Goal: Obtain resource: Obtain resource

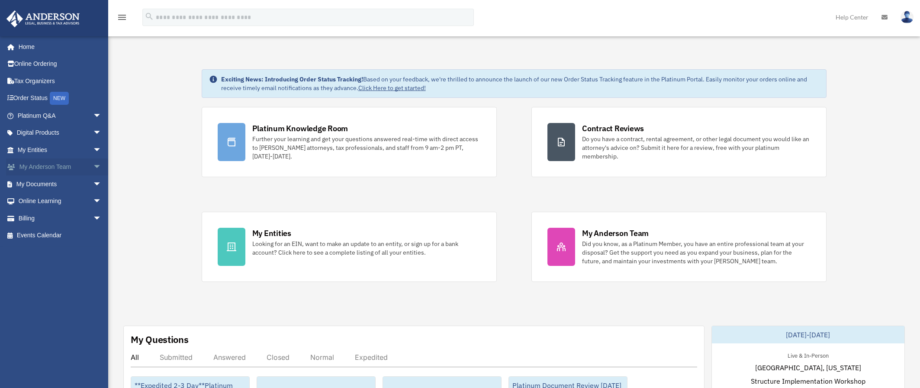
click at [93, 165] on span "arrow_drop_down" at bounding box center [101, 167] width 17 height 18
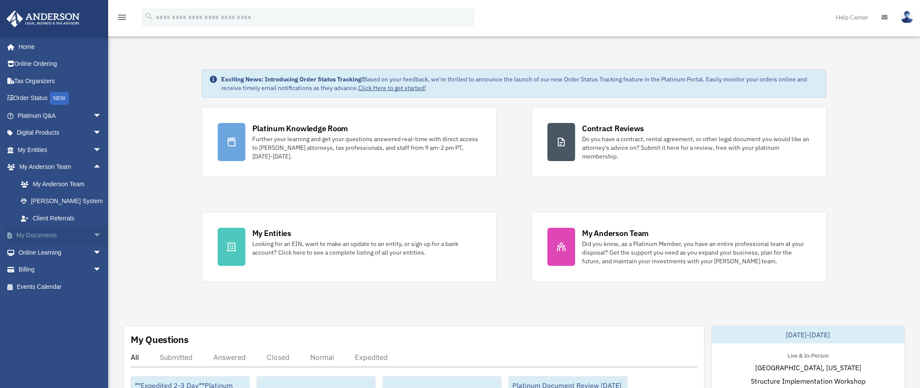
click at [93, 235] on span "arrow_drop_down" at bounding box center [101, 236] width 17 height 18
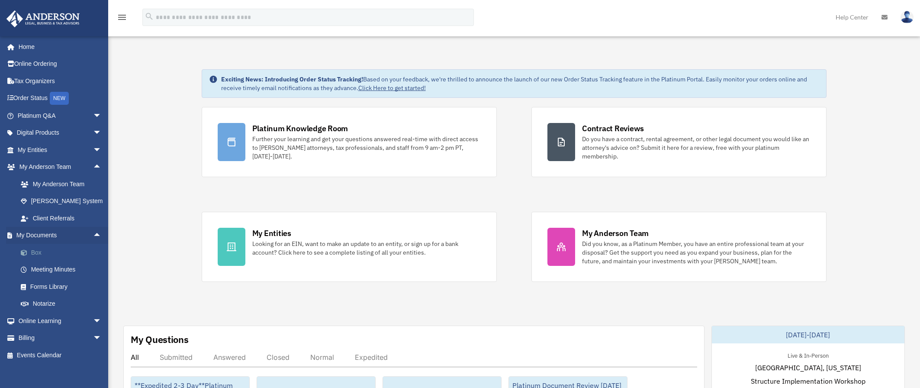
click at [47, 254] on link "Box" at bounding box center [63, 252] width 103 height 17
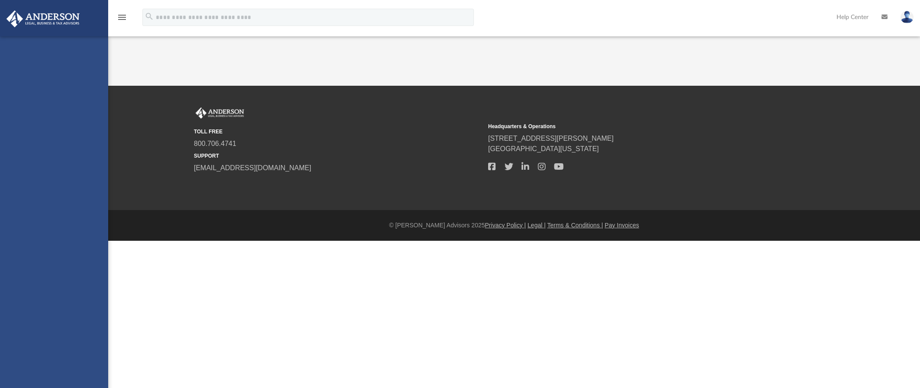
click at [42, 250] on link "Tax Due Dates" at bounding box center [60, 252] width 96 height 17
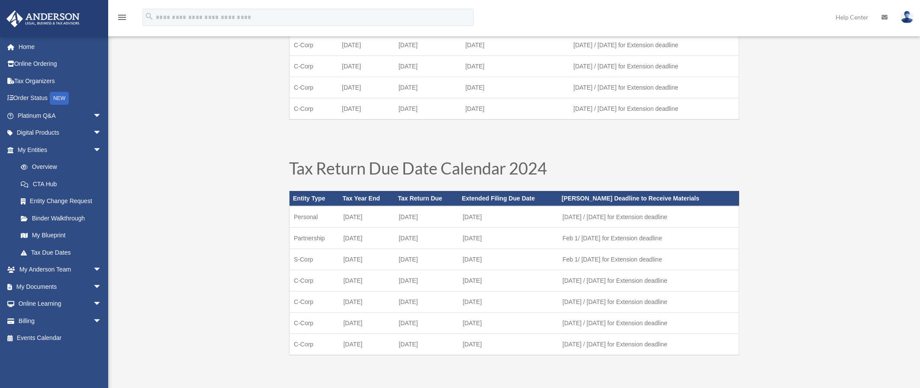
scroll to position [216, 0]
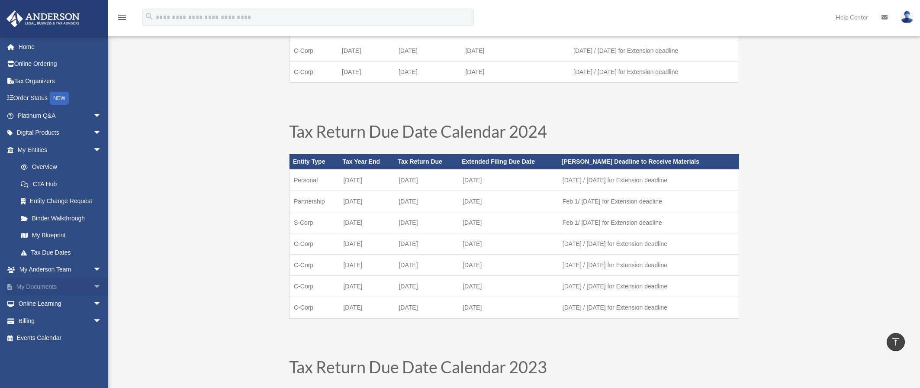
click at [93, 286] on span "arrow_drop_down" at bounding box center [101, 287] width 17 height 18
click at [42, 299] on link "Box" at bounding box center [63, 303] width 103 height 17
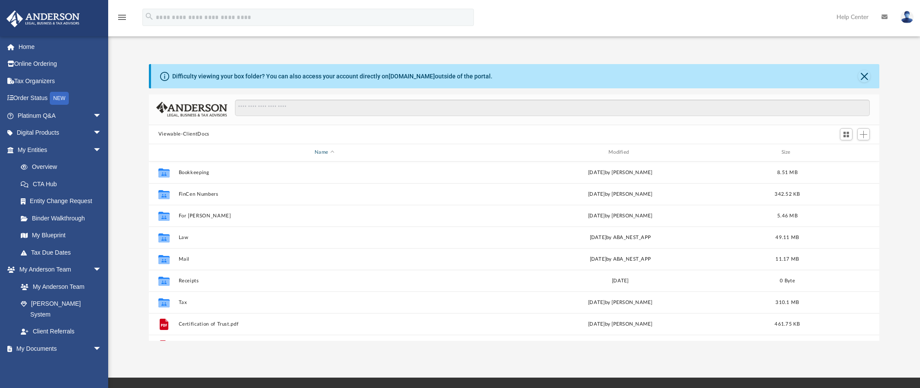
scroll to position [190, 724]
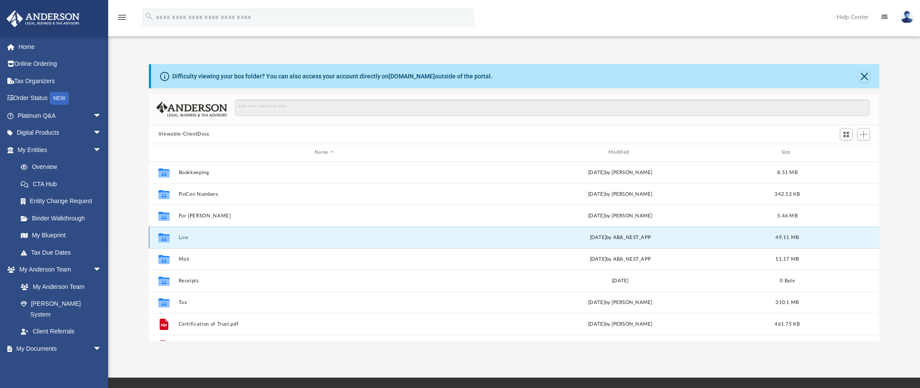
click at [182, 238] on button "Law" at bounding box center [324, 237] width 292 height 6
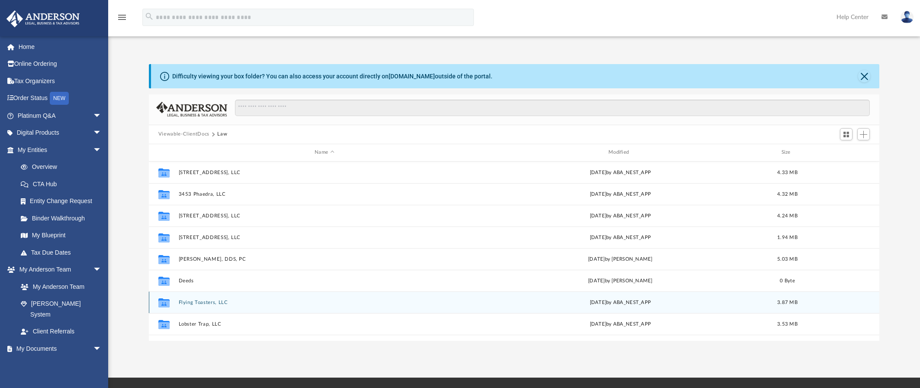
click at [199, 299] on button "Flying Toasters, LLC" at bounding box center [324, 302] width 292 height 6
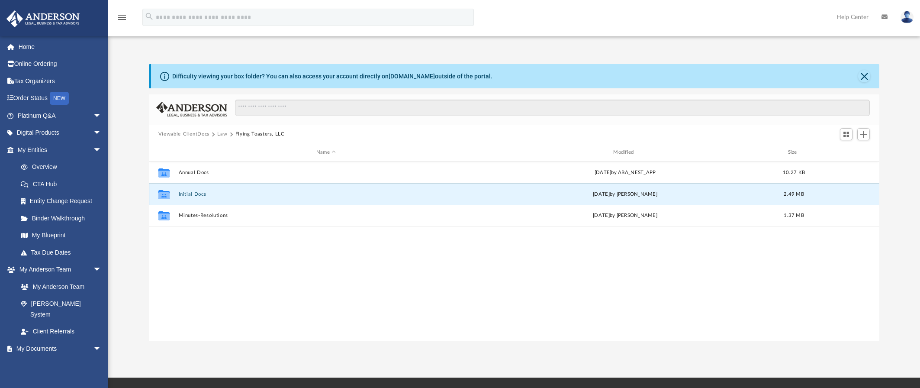
click at [186, 191] on button "Initial Docs" at bounding box center [325, 194] width 295 height 6
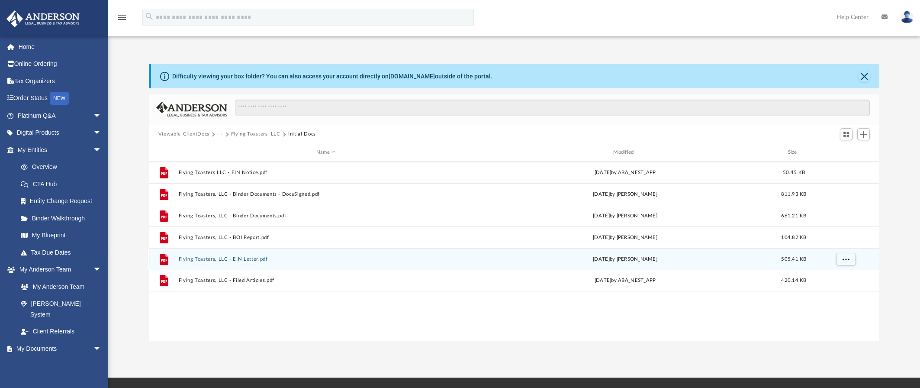
click at [227, 259] on button "Flying Toasters, LLC - EIN Letter.pdf" at bounding box center [325, 259] width 295 height 6
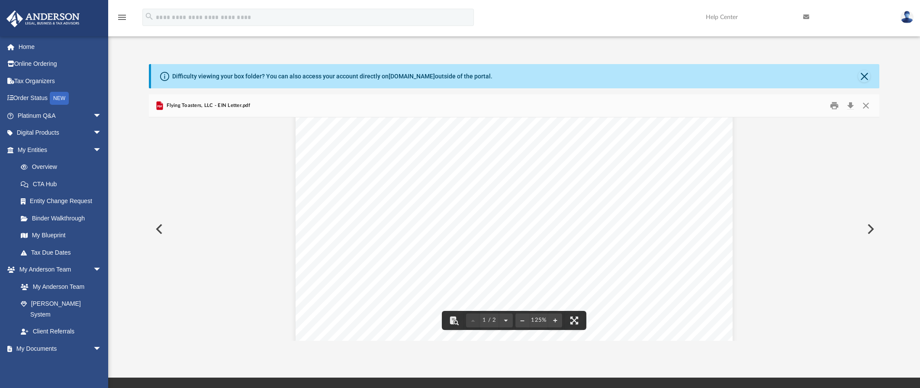
scroll to position [0, 0]
click at [849, 104] on button "Download" at bounding box center [851, 105] width 16 height 13
click at [862, 110] on button "Close" at bounding box center [866, 105] width 16 height 13
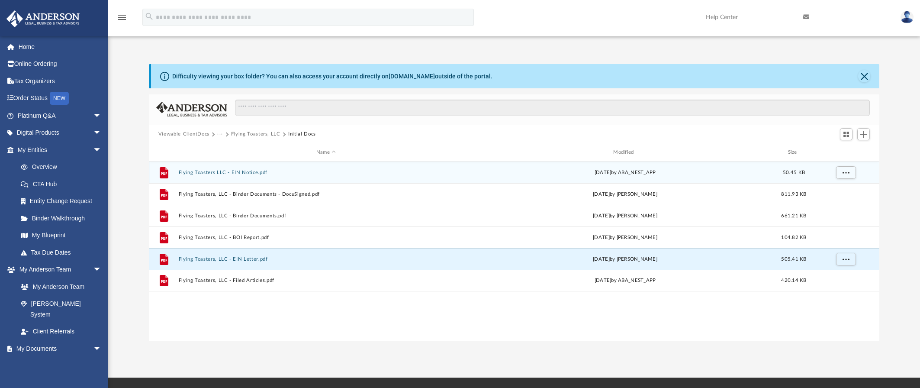
click at [251, 176] on div "File Flying Toasters LLC - EIN Notice.pdf Wed Apr 10 2024 by ABA_NEST_APP 50.45…" at bounding box center [514, 172] width 730 height 22
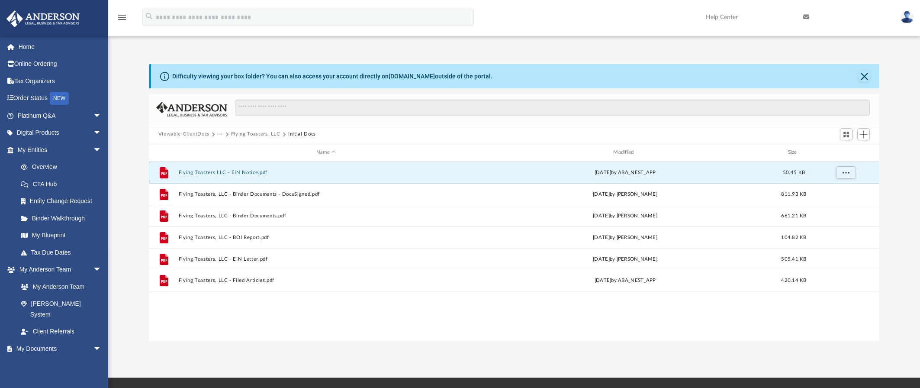
click at [237, 175] on button "Flying Toasters LLC - EIN Notice.pdf" at bounding box center [325, 172] width 295 height 6
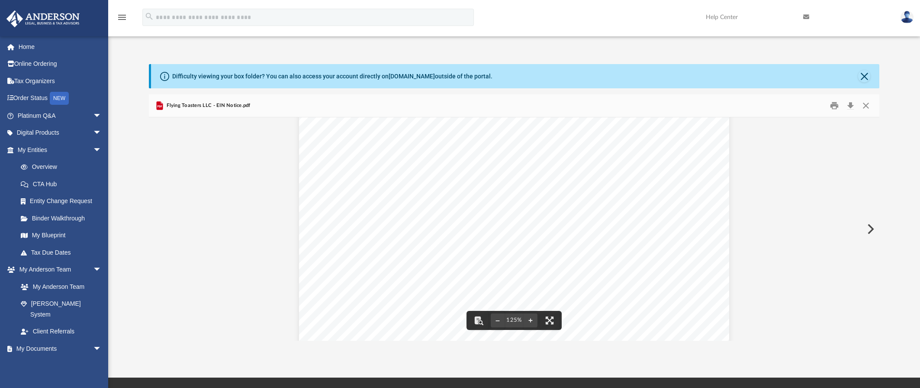
scroll to position [87, 0]
click at [868, 104] on button "Close" at bounding box center [866, 105] width 16 height 13
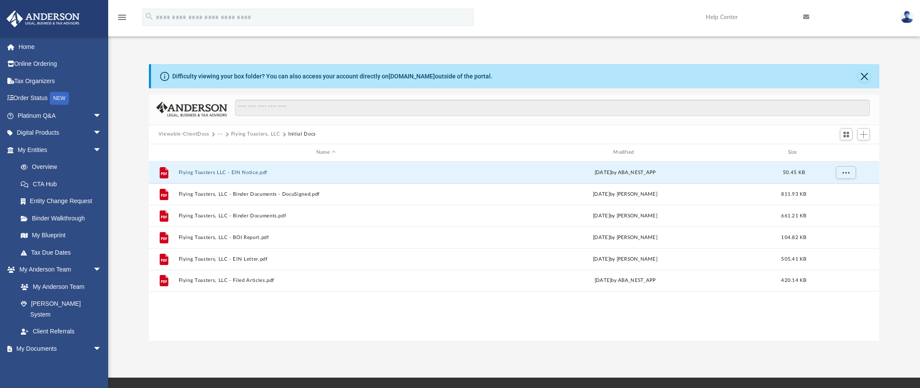
click at [176, 135] on button "Viewable-ClientDocs" at bounding box center [183, 134] width 51 height 8
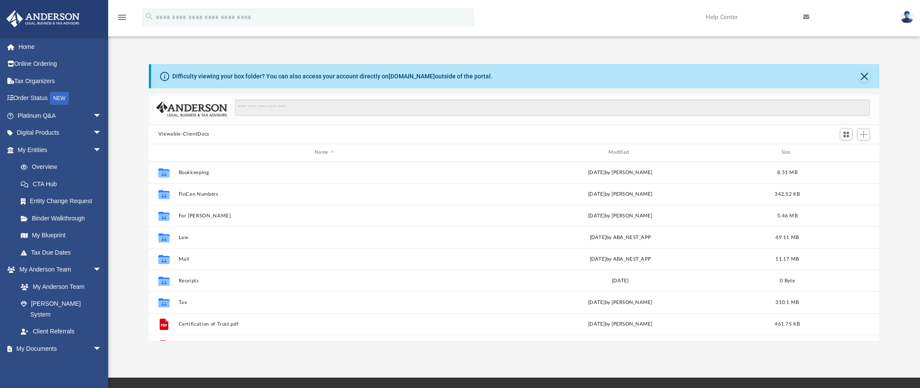
click at [188, 135] on button "Viewable-ClientDocs" at bounding box center [183, 134] width 51 height 8
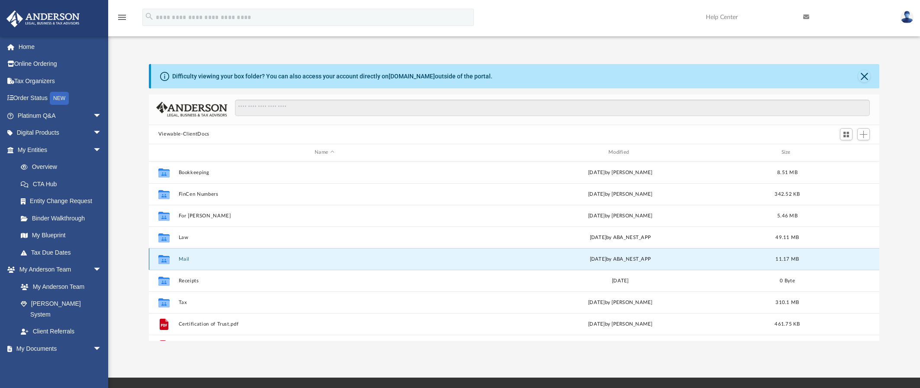
click at [182, 257] on button "Mail" at bounding box center [324, 259] width 292 height 6
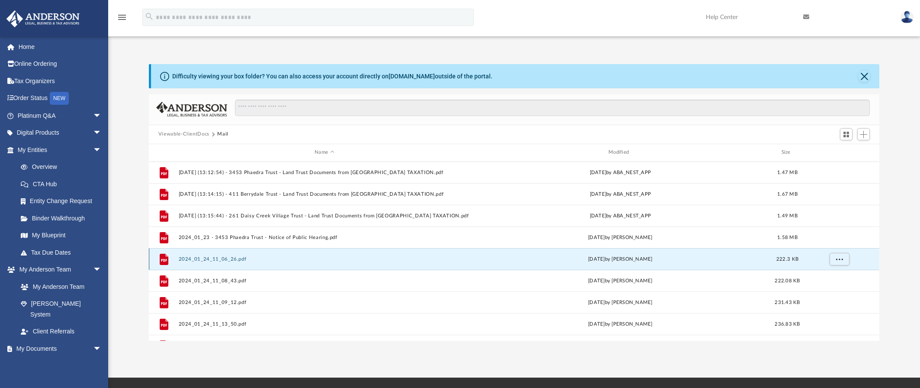
click at [183, 259] on button "2024_01_24_11_06_26.pdf" at bounding box center [324, 259] width 292 height 6
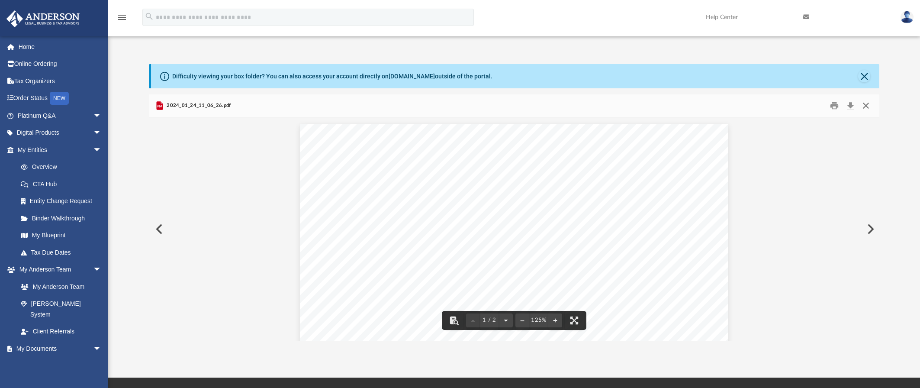
click at [864, 106] on button "Close" at bounding box center [866, 105] width 16 height 13
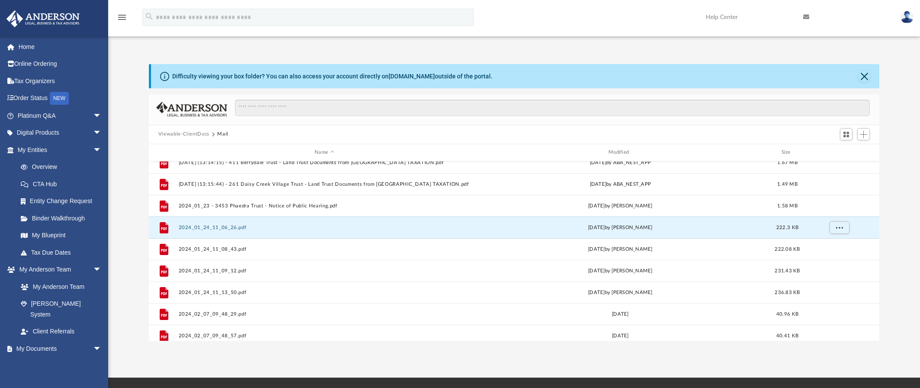
scroll to position [0, 0]
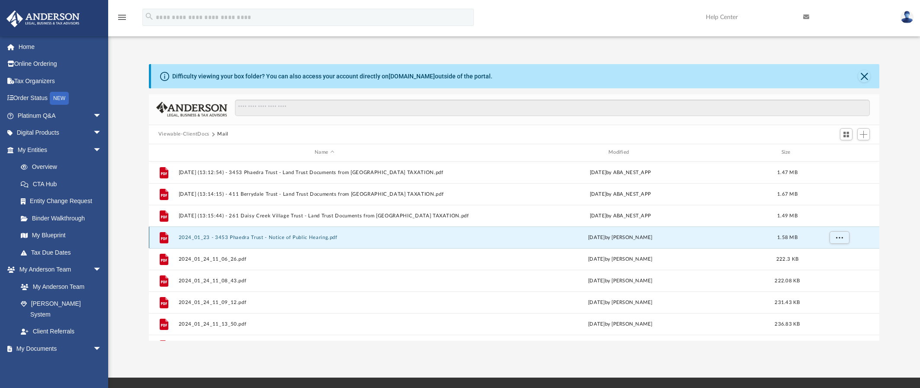
click at [304, 236] on button "2024_01_23 - 3453 Phaedra Trust - Notice of Public Hearing.pdf" at bounding box center [324, 237] width 292 height 6
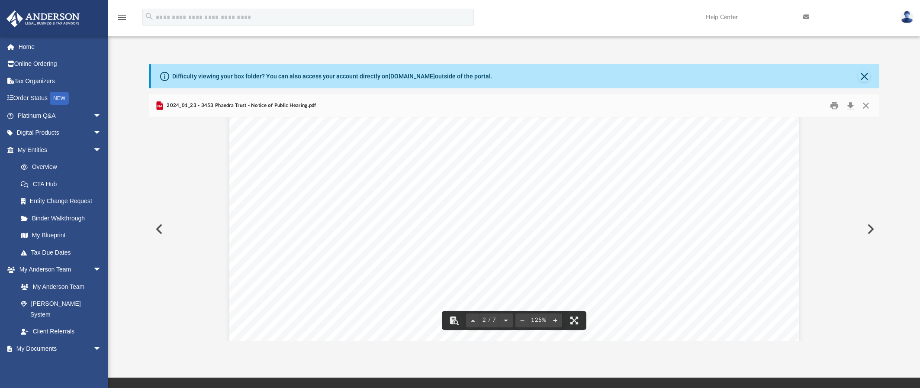
scroll to position [563, 0]
click at [868, 106] on button "Close" at bounding box center [866, 105] width 16 height 13
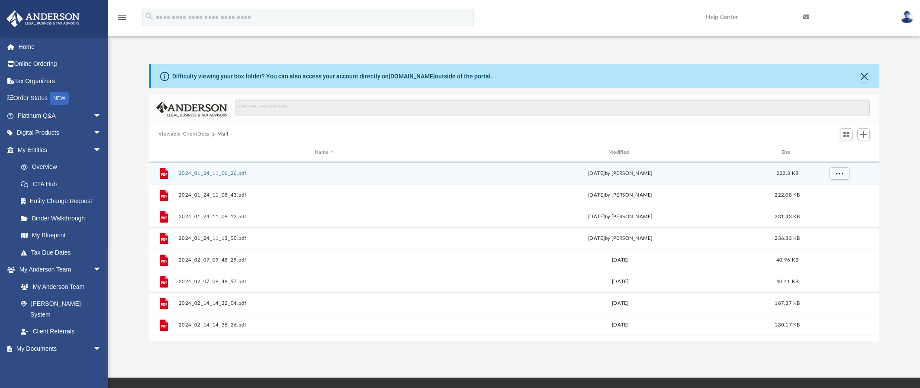
scroll to position [87, 0]
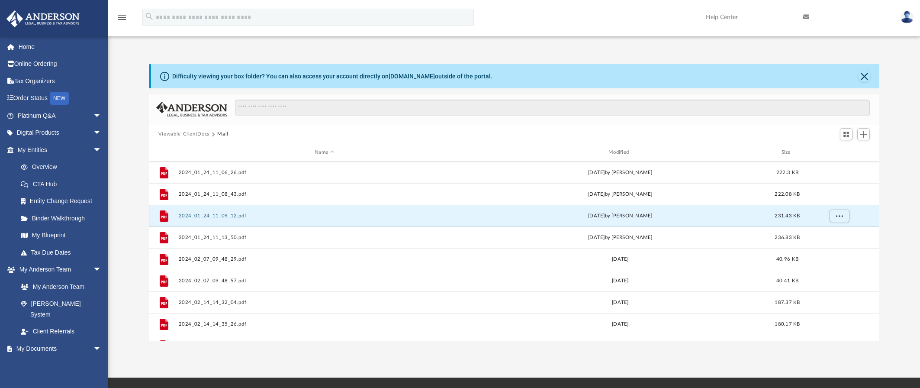
click at [248, 213] on button "2024_01_24_11_09_12.pdf" at bounding box center [324, 215] width 292 height 6
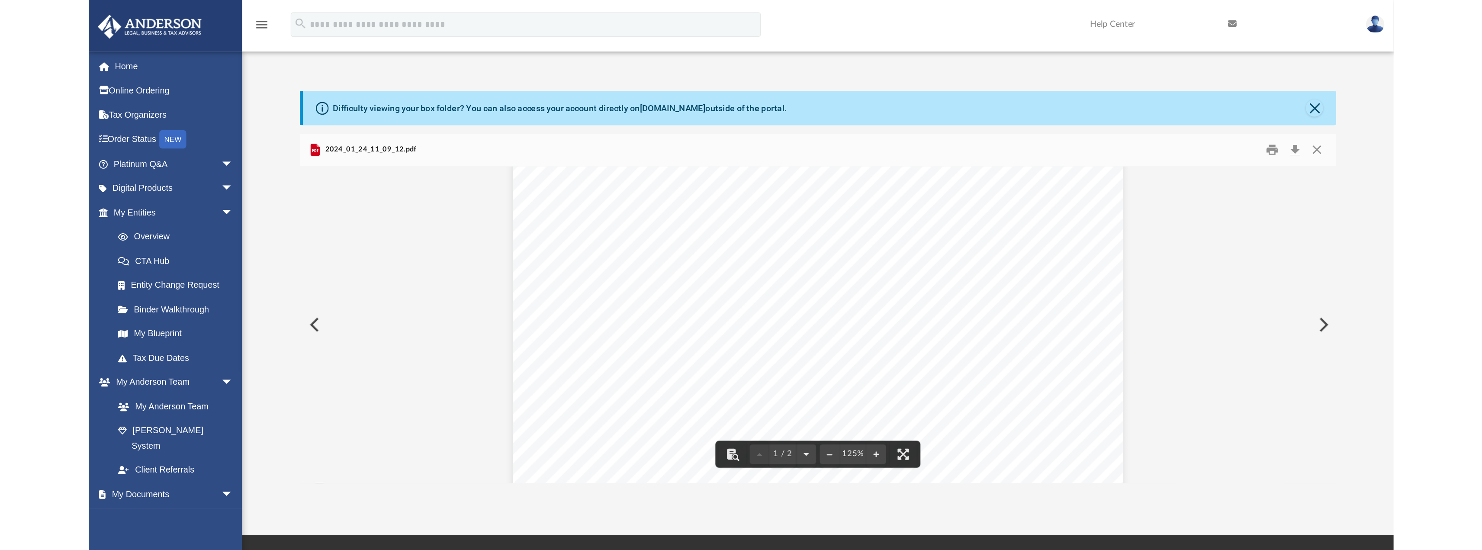
scroll to position [173, 0]
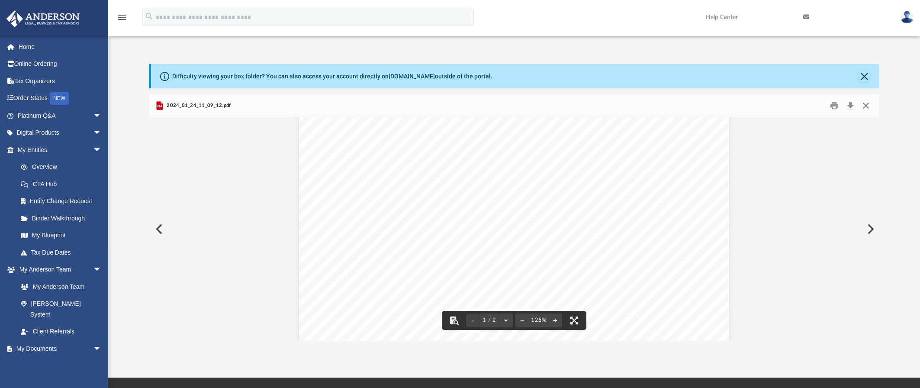
click at [865, 102] on button "Close" at bounding box center [866, 105] width 16 height 13
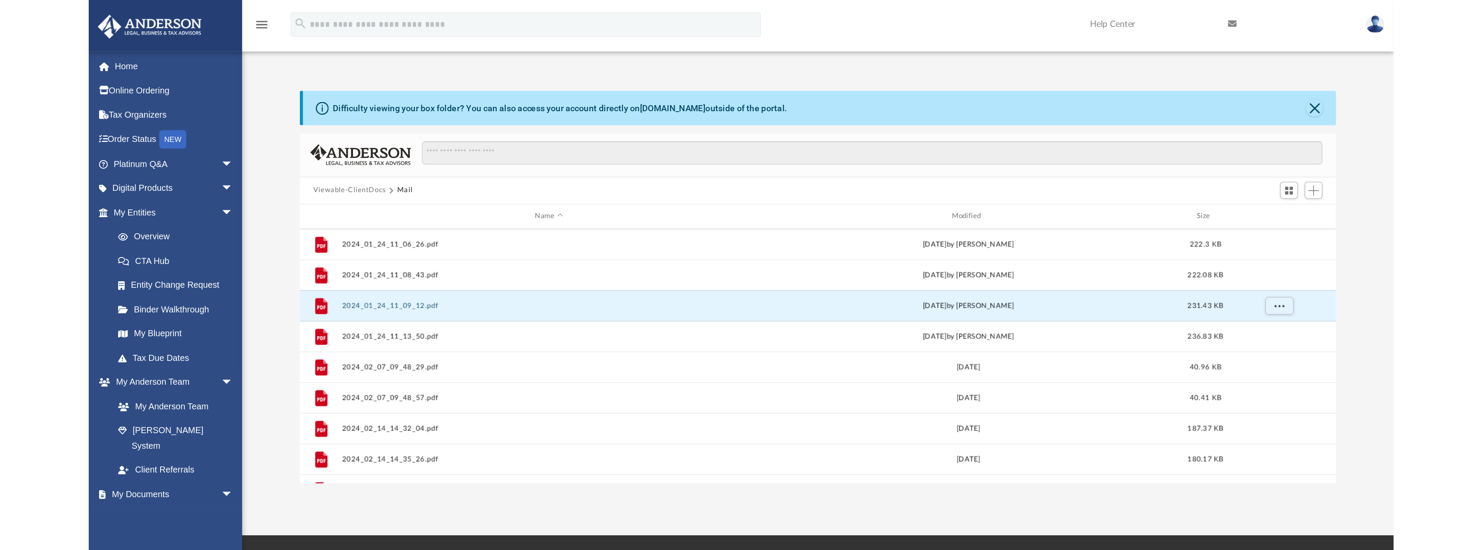
scroll to position [190, 1230]
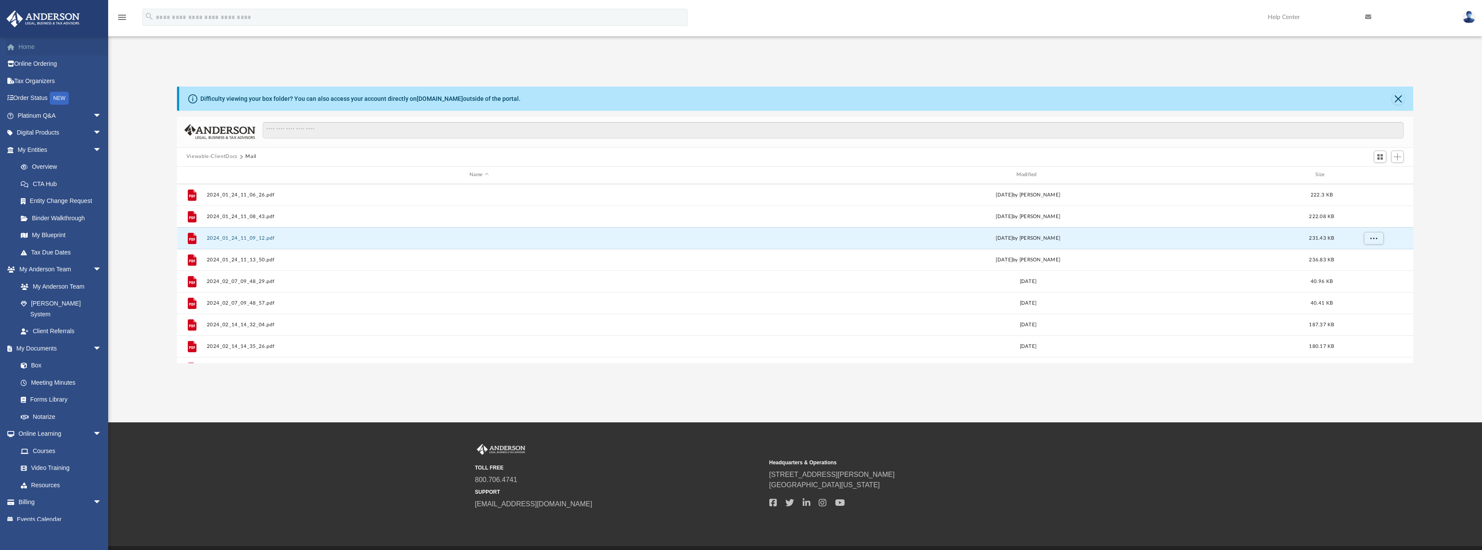
click at [34, 51] on link "Home" at bounding box center [60, 46] width 109 height 17
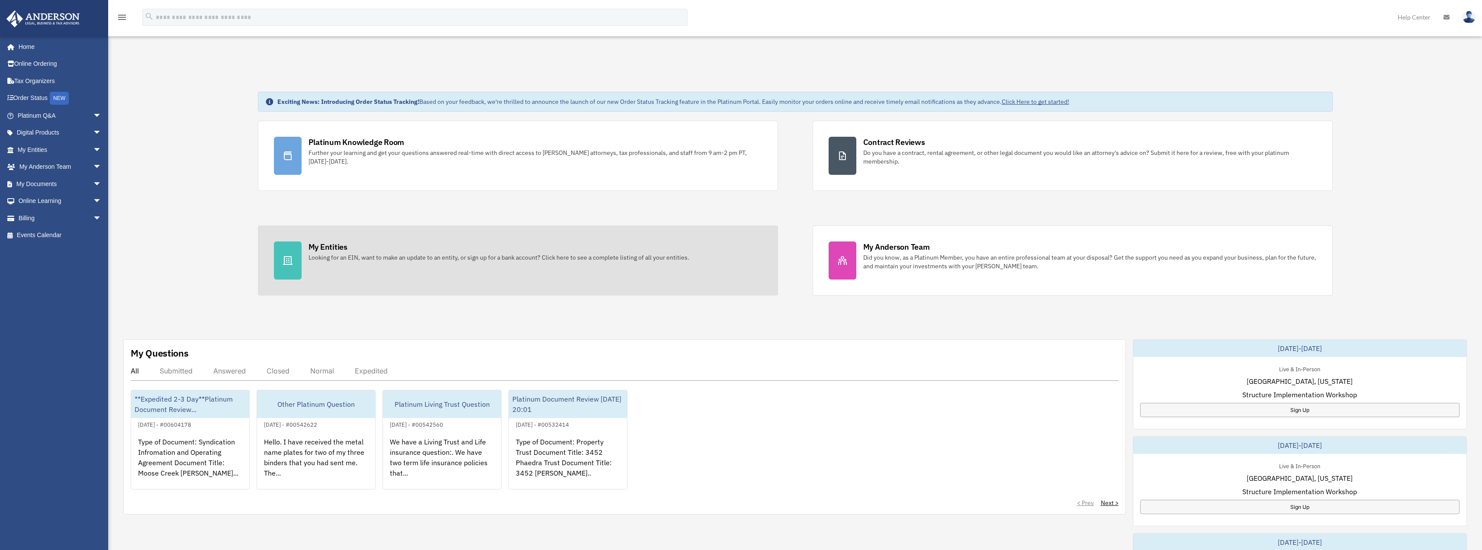
click at [426, 243] on div "My Entities Looking for an EIN, want to make an update to an entity, or sign up…" at bounding box center [535, 251] width 453 height 20
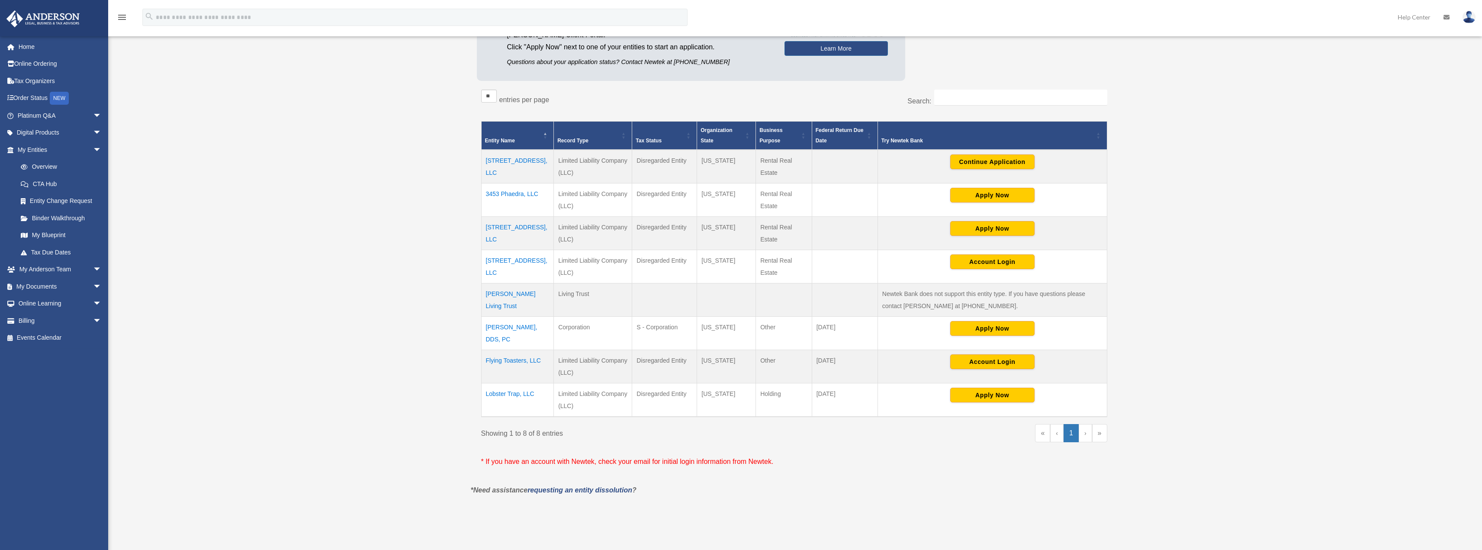
scroll to position [130, 0]
click at [996, 365] on button "Account Login" at bounding box center [992, 361] width 84 height 15
